Goal: Communication & Community: Answer question/provide support

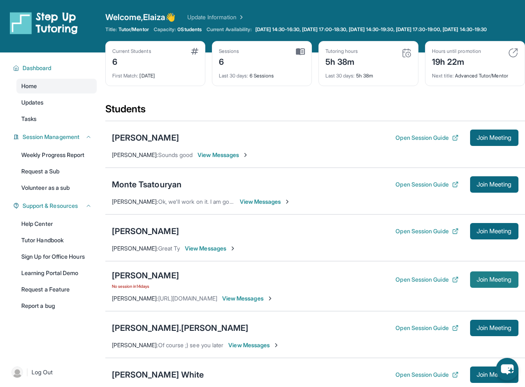
click at [487, 282] on span "Join Meeting" at bounding box center [494, 279] width 35 height 5
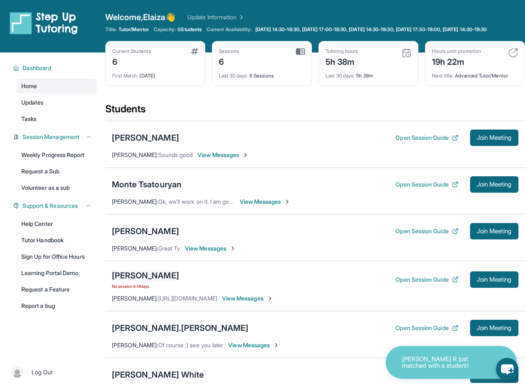
click at [155, 281] on div "[PERSON_NAME]" at bounding box center [145, 275] width 67 height 11
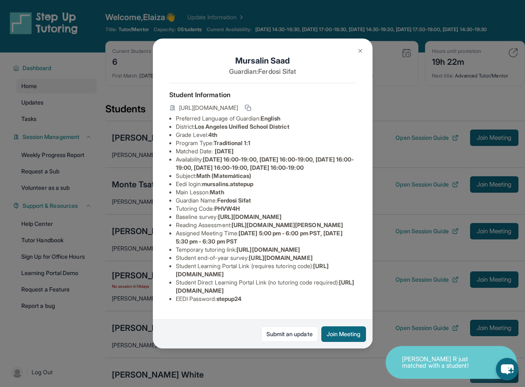
scroll to position [105, 0]
drag, startPoint x: 347, startPoint y: 290, endPoint x: 175, endPoint y: 287, distance: 172.1
click at [176, 287] on li "Student Direct Learning Portal Link (no tutoring code required) : [URL][DOMAIN_…" at bounding box center [266, 286] width 180 height 16
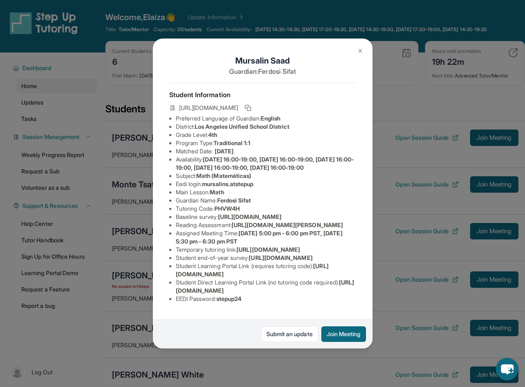
copy span "[URL][DOMAIN_NAME]"
click at [359, 53] on img at bounding box center [360, 51] width 7 height 7
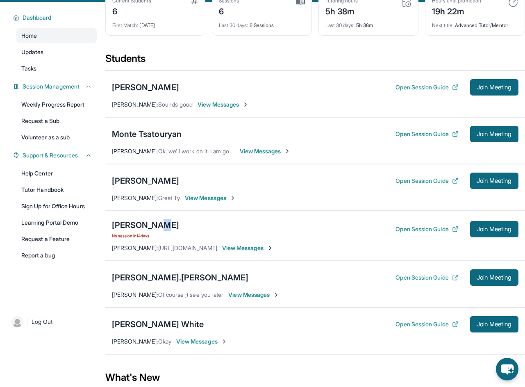
scroll to position [123, 0]
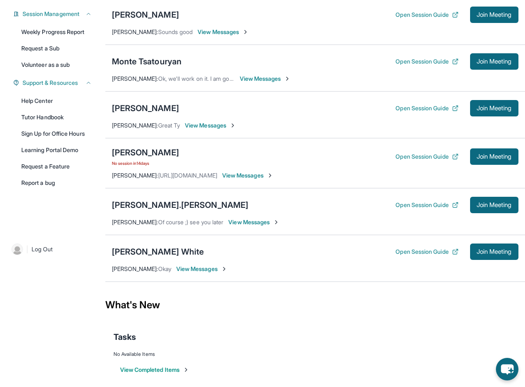
click at [271, 179] on span "View Messages" at bounding box center [247, 175] width 51 height 8
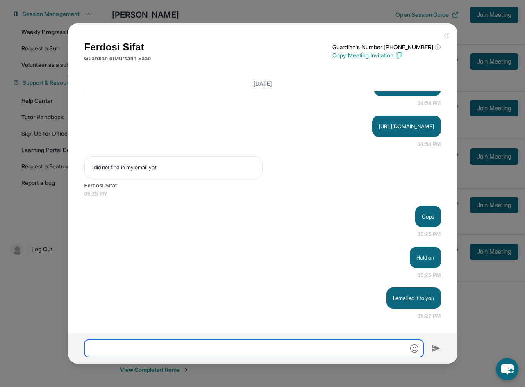
scroll to position [3643, 0]
click at [250, 344] on input "text" at bounding box center [253, 348] width 339 height 17
type input "*"
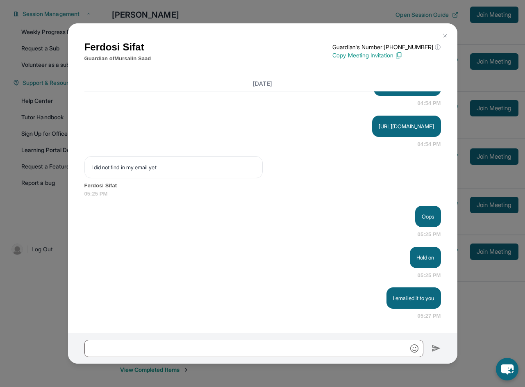
click at [445, 37] on img at bounding box center [445, 35] width 7 height 7
